Goal: Information Seeking & Learning: Find specific page/section

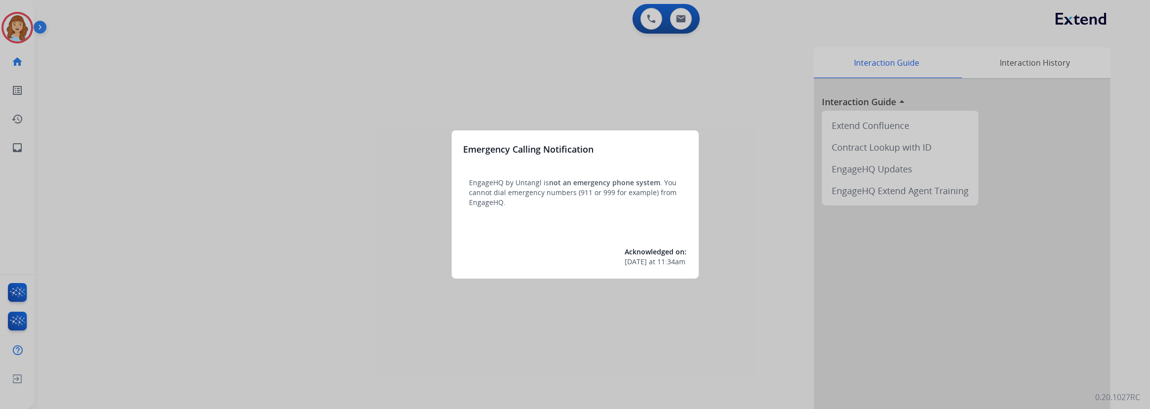
click at [18, 140] on div at bounding box center [575, 204] width 1150 height 409
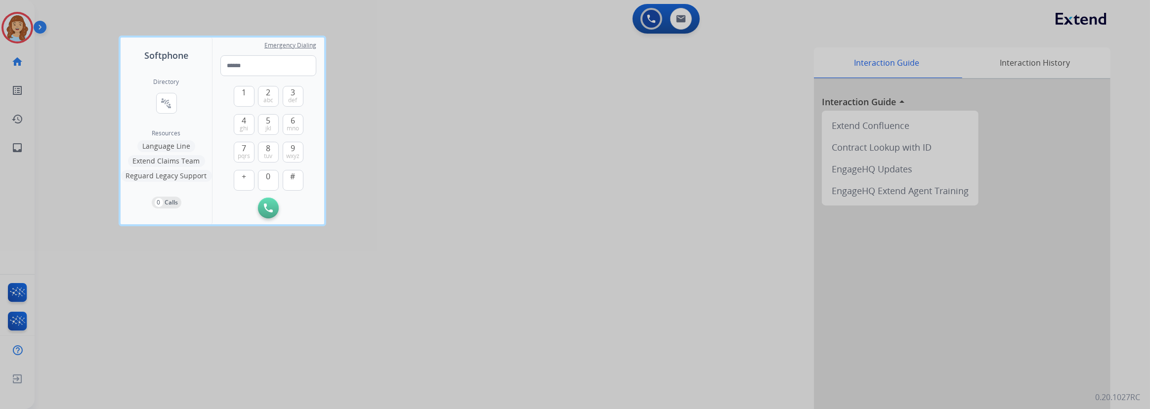
click at [18, 150] on div at bounding box center [575, 204] width 1150 height 409
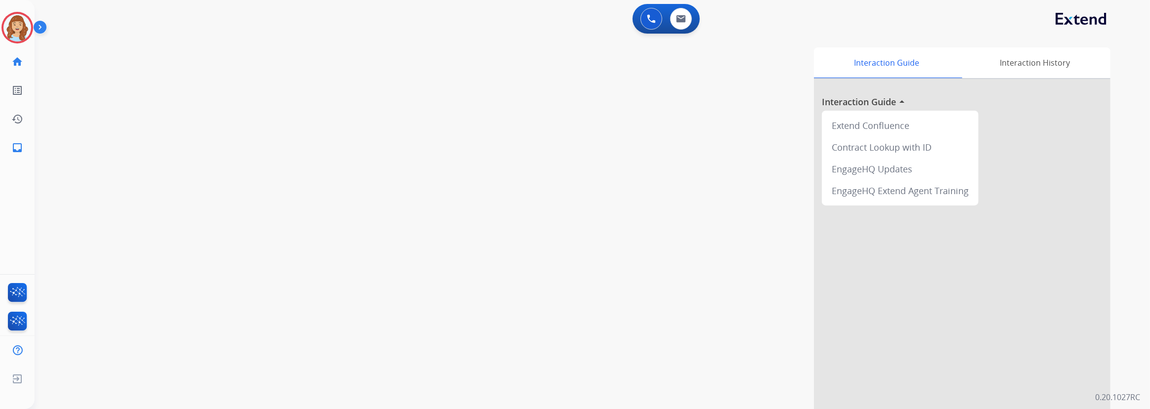
click at [18, 150] on mat-icon "inbox" at bounding box center [17, 148] width 12 height 12
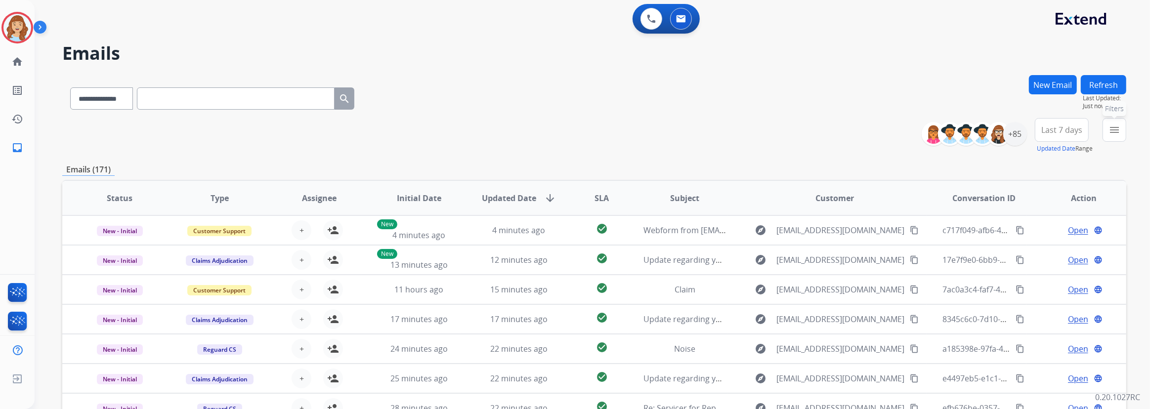
click at [1115, 134] on mat-icon "menu" at bounding box center [1115, 130] width 12 height 12
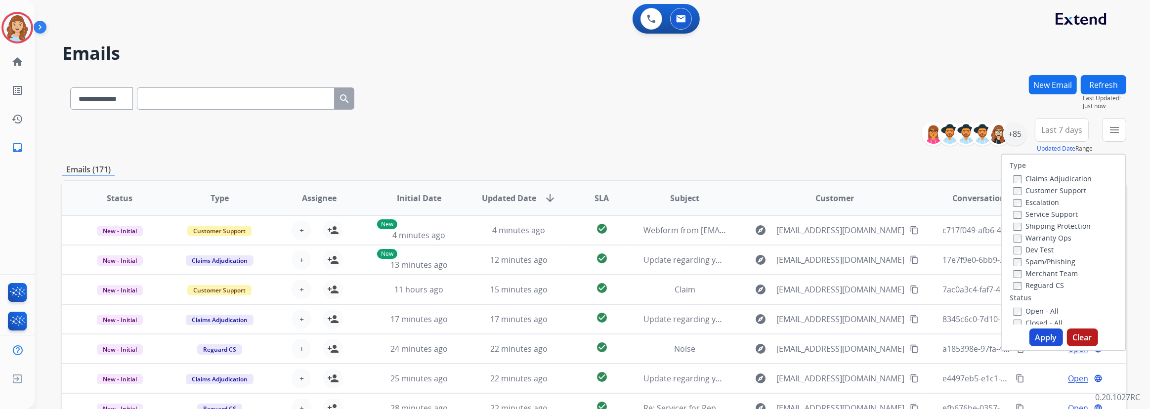
click at [1039, 215] on label "Service Support" at bounding box center [1046, 214] width 64 height 9
click at [1042, 338] on button "Apply" at bounding box center [1047, 338] width 34 height 18
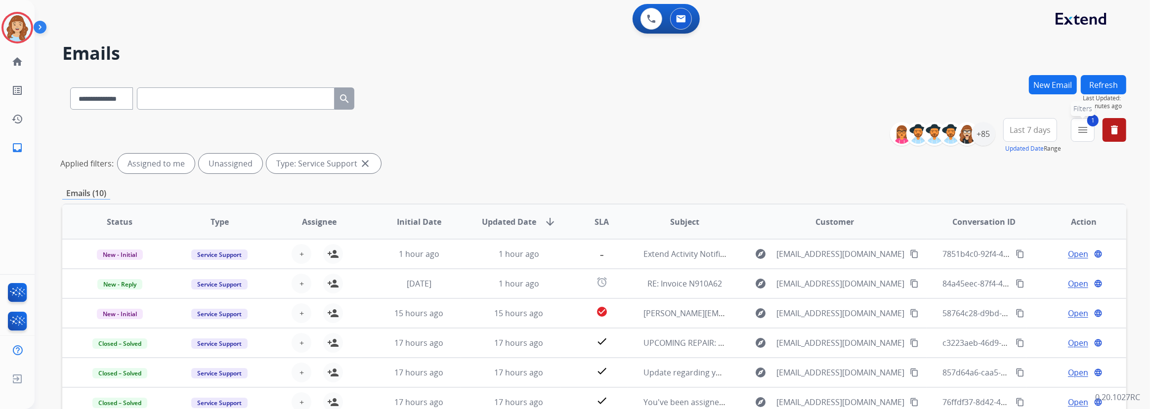
click at [1085, 138] on button "1 menu Filters" at bounding box center [1083, 130] width 24 height 24
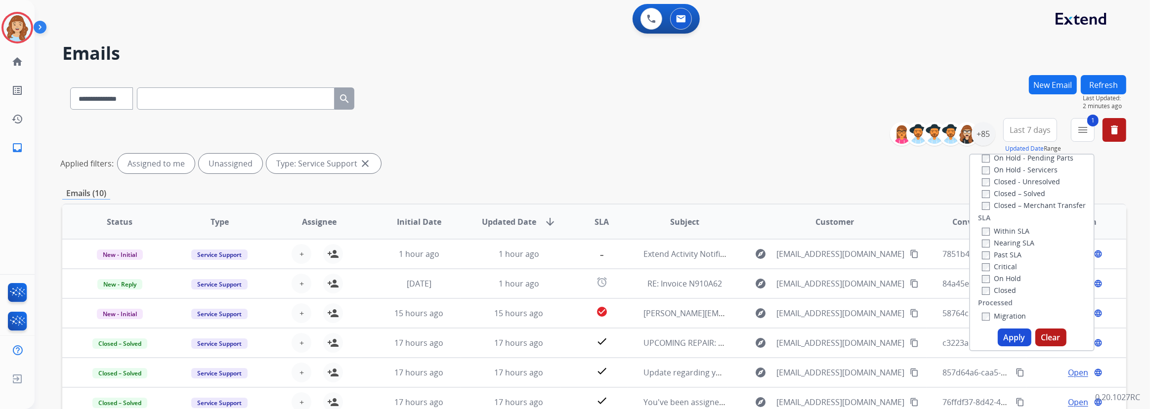
scroll to position [134, 0]
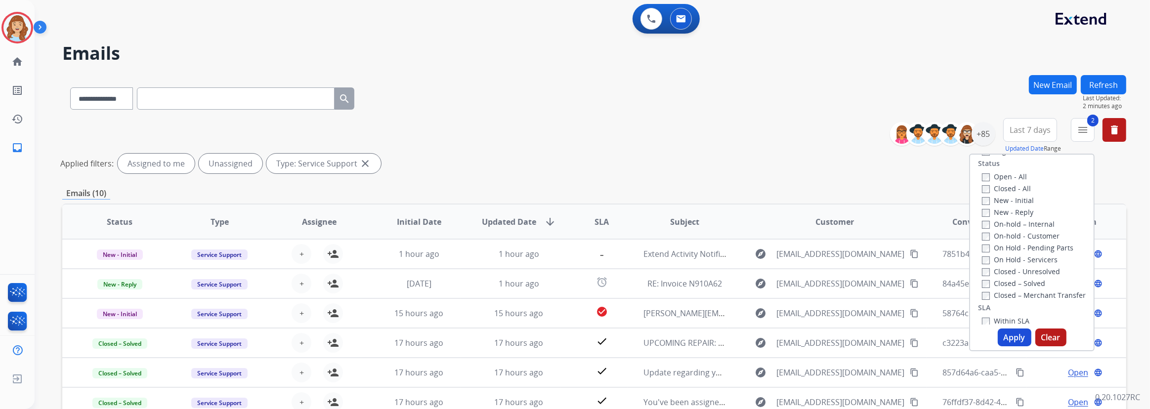
click at [1019, 341] on button "Apply" at bounding box center [1015, 338] width 34 height 18
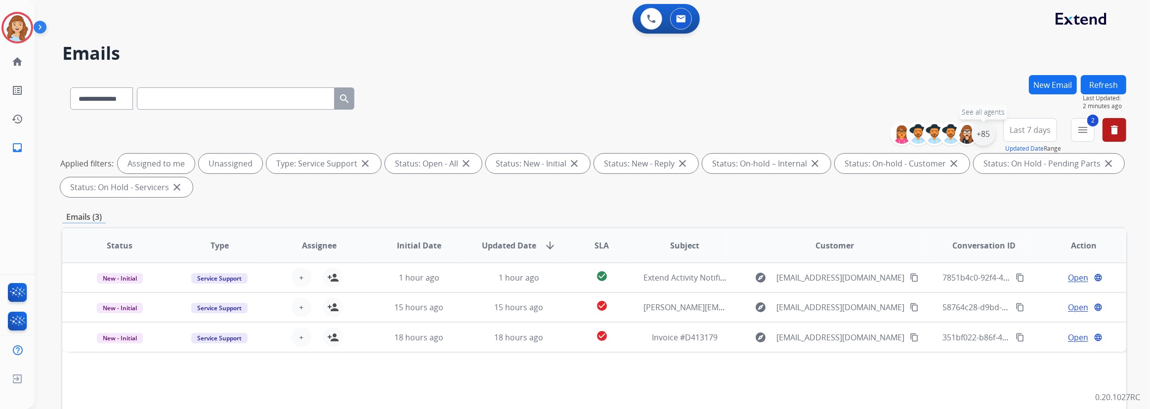
click at [973, 138] on div "+85" at bounding box center [984, 134] width 24 height 24
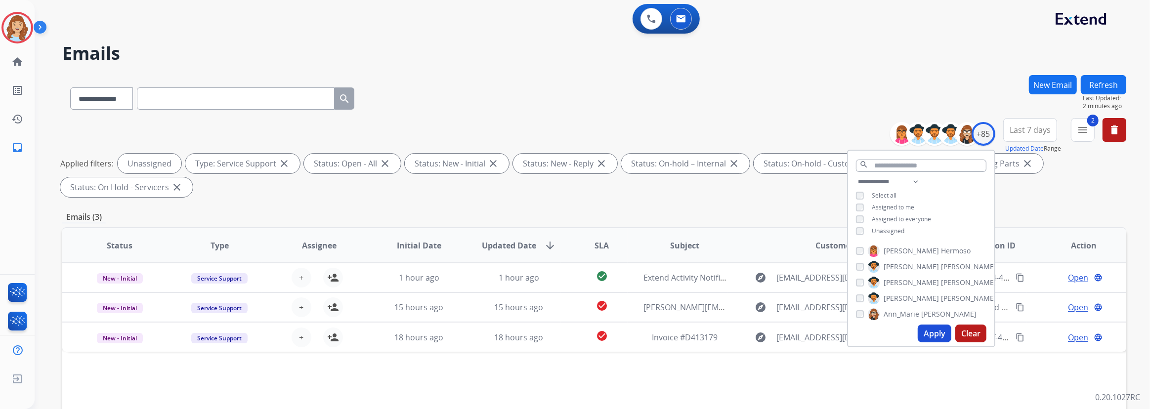
click at [929, 331] on button "Apply" at bounding box center [935, 334] width 34 height 18
click at [832, 58] on h2 "Emails" at bounding box center [594, 54] width 1064 height 20
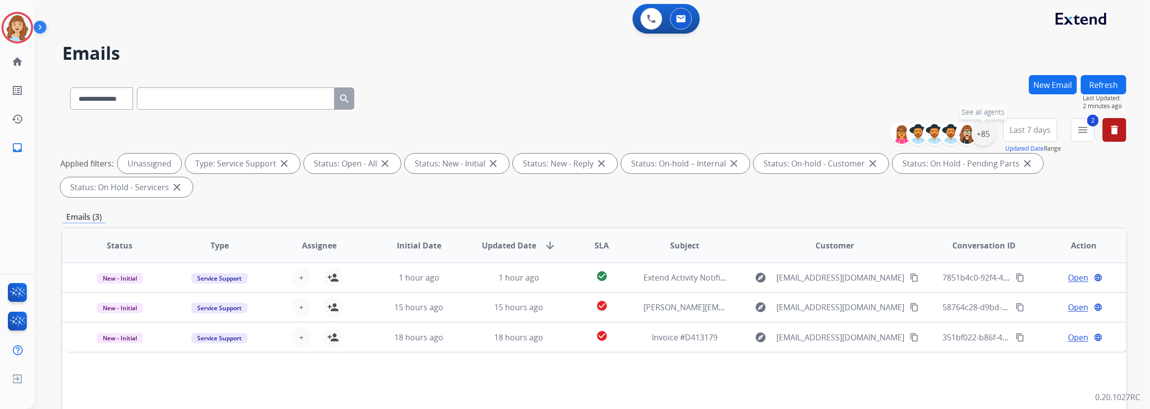
click at [983, 134] on div "+85" at bounding box center [984, 134] width 24 height 24
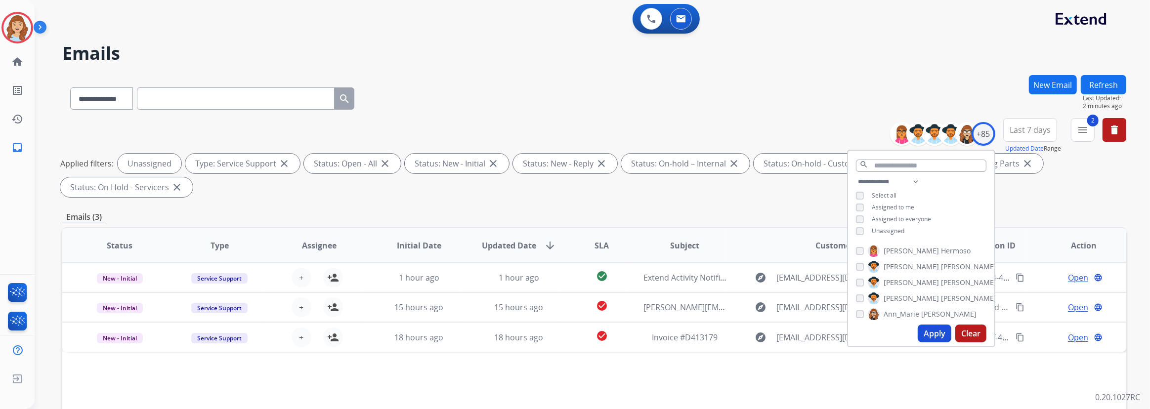
click at [883, 219] on span "Assigned to everyone" at bounding box center [901, 219] width 59 height 8
click at [928, 330] on button "Apply" at bounding box center [935, 334] width 34 height 18
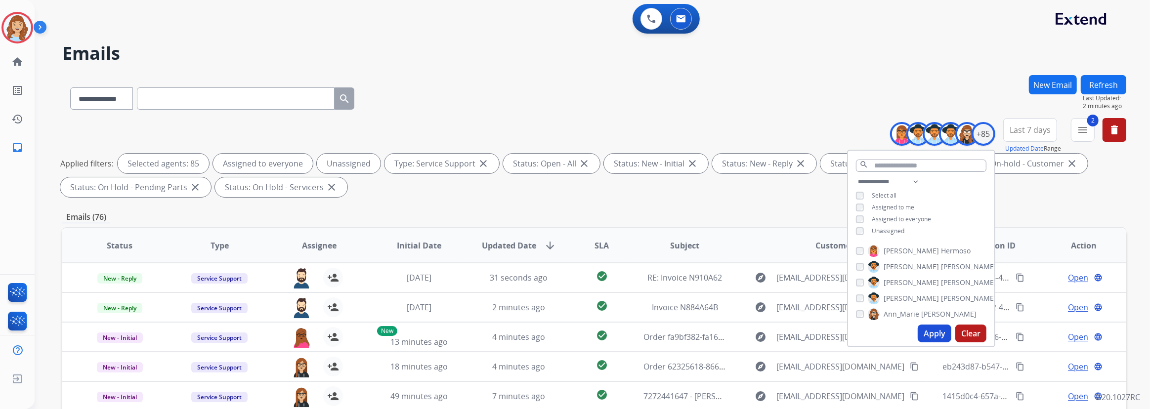
click at [889, 45] on h2 "Emails" at bounding box center [594, 54] width 1064 height 20
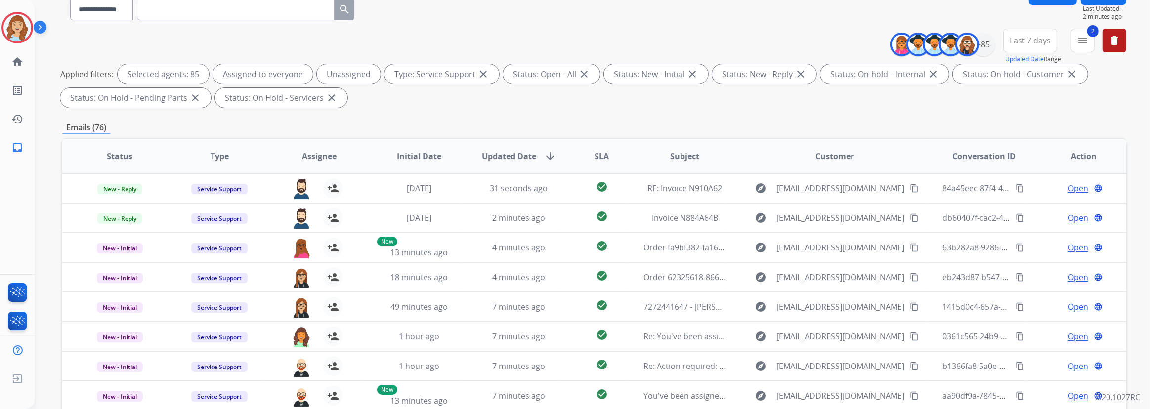
scroll to position [44, 0]
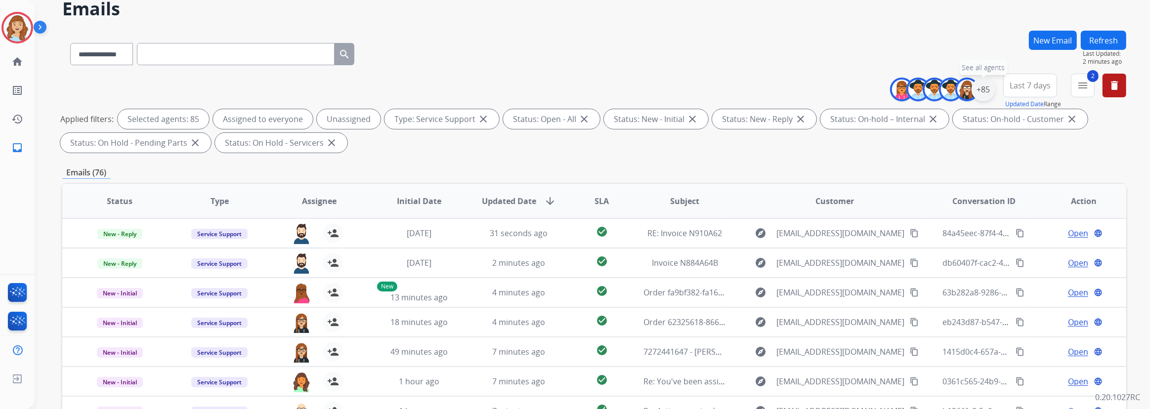
click at [983, 95] on div "+85" at bounding box center [984, 90] width 24 height 24
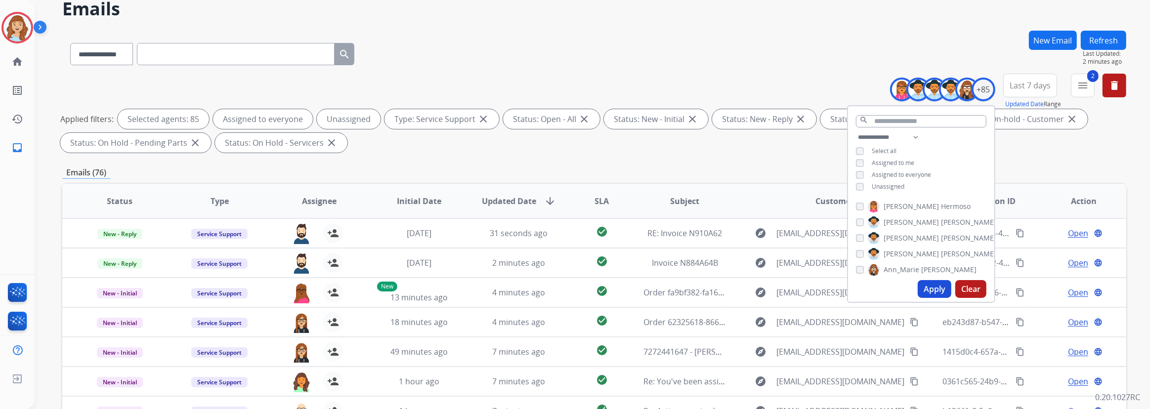
click at [881, 149] on span "Select all" at bounding box center [884, 151] width 25 height 8
click at [872, 151] on span "Select all" at bounding box center [884, 151] width 25 height 8
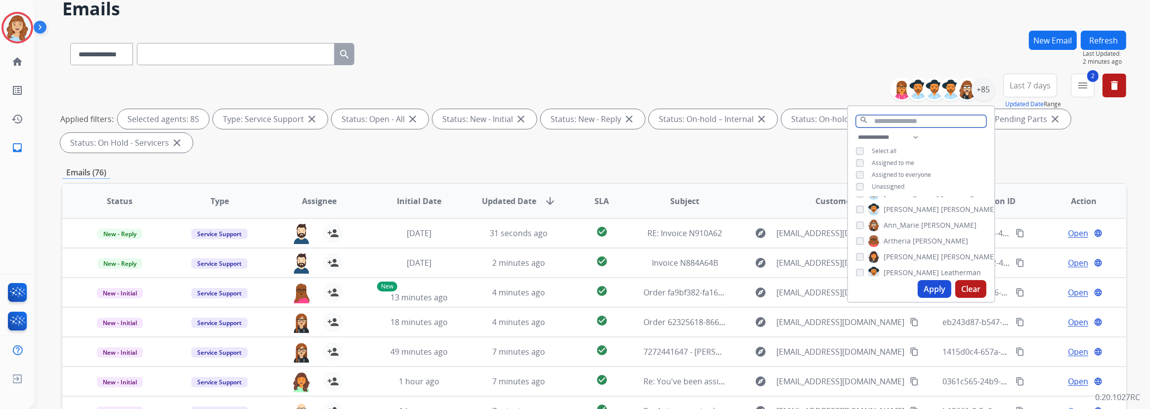
click at [900, 122] on input "text" at bounding box center [921, 121] width 131 height 12
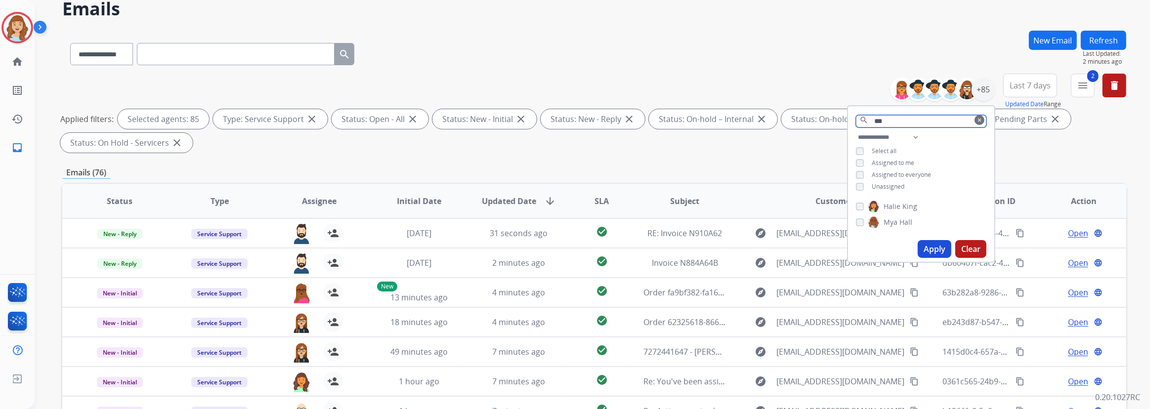
type input "***"
click at [930, 247] on button "Apply" at bounding box center [935, 249] width 34 height 18
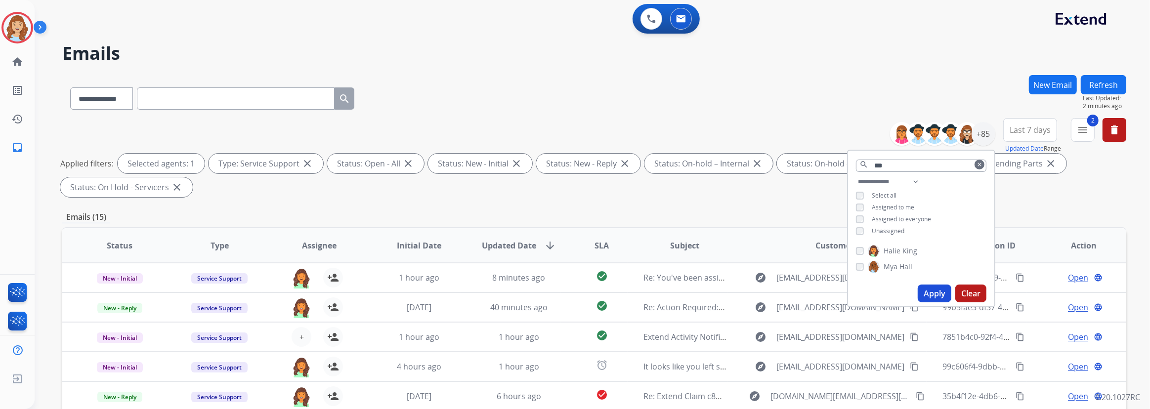
click at [874, 92] on div "**********" at bounding box center [594, 96] width 1064 height 43
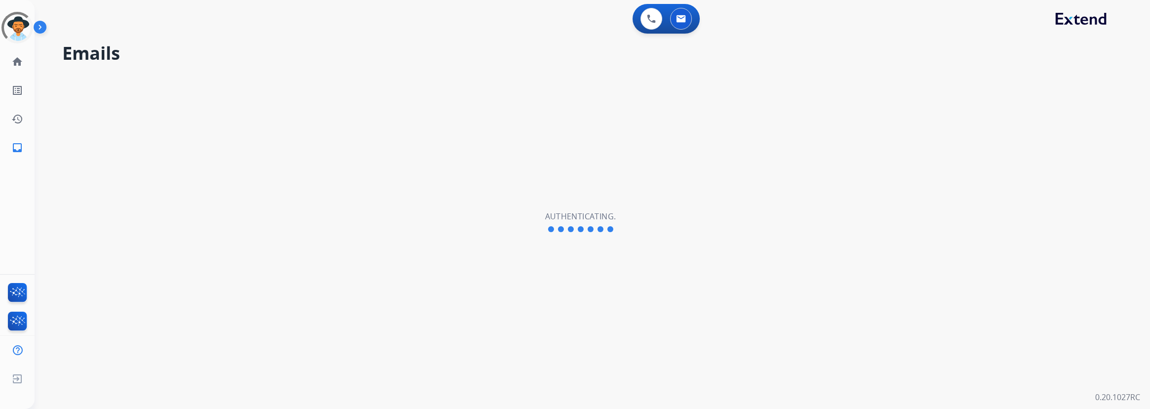
select select "**********"
